Goal: Task Accomplishment & Management: Use online tool/utility

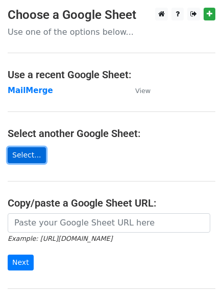
click at [26, 160] on link "Select..." at bounding box center [27, 155] width 38 height 16
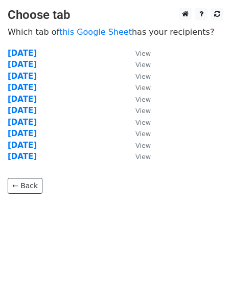
click at [22, 155] on strong "[DATE]" at bounding box center [22, 156] width 29 height 9
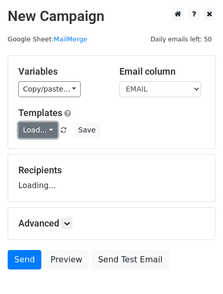
click at [37, 134] on link "Load..." at bounding box center [37, 130] width 39 height 16
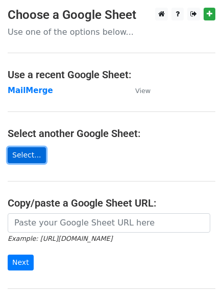
click at [13, 160] on link "Select..." at bounding box center [27, 155] width 38 height 16
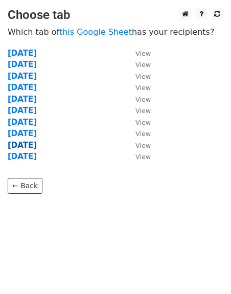
click at [22, 145] on strong "[DATE]" at bounding box center [22, 144] width 29 height 9
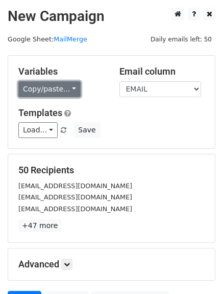
click at [33, 88] on link "Copy/paste..." at bounding box center [49, 89] width 62 height 16
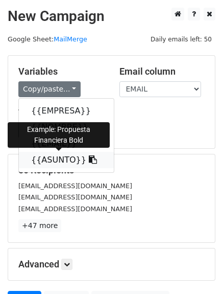
click at [48, 158] on link "{{ASUNTO}}" at bounding box center [66, 160] width 95 height 16
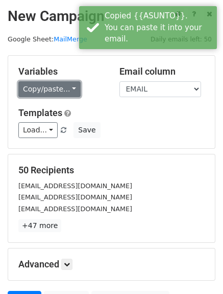
click at [60, 89] on link "Copy/paste..." at bounding box center [49, 89] width 62 height 16
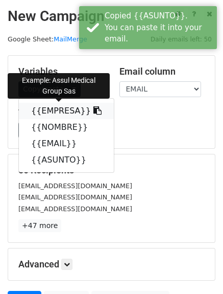
click at [59, 109] on link "{{EMPRESA}}" at bounding box center [66, 111] width 95 height 16
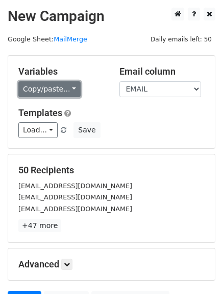
click at [67, 92] on link "Copy/paste..." at bounding box center [49, 89] width 62 height 16
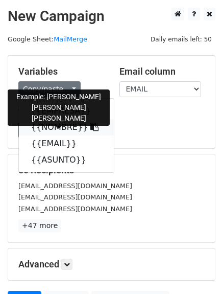
click at [56, 128] on link "{{NOMBRE}}" at bounding box center [66, 127] width 95 height 16
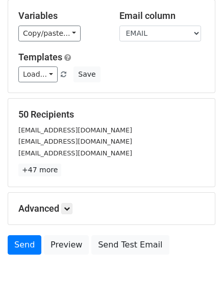
scroll to position [101, 0]
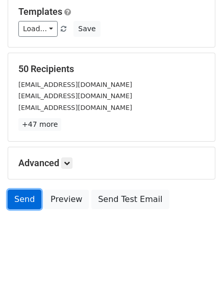
click at [25, 202] on link "Send" at bounding box center [25, 199] width 34 height 19
